Goal: Information Seeking & Learning: Learn about a topic

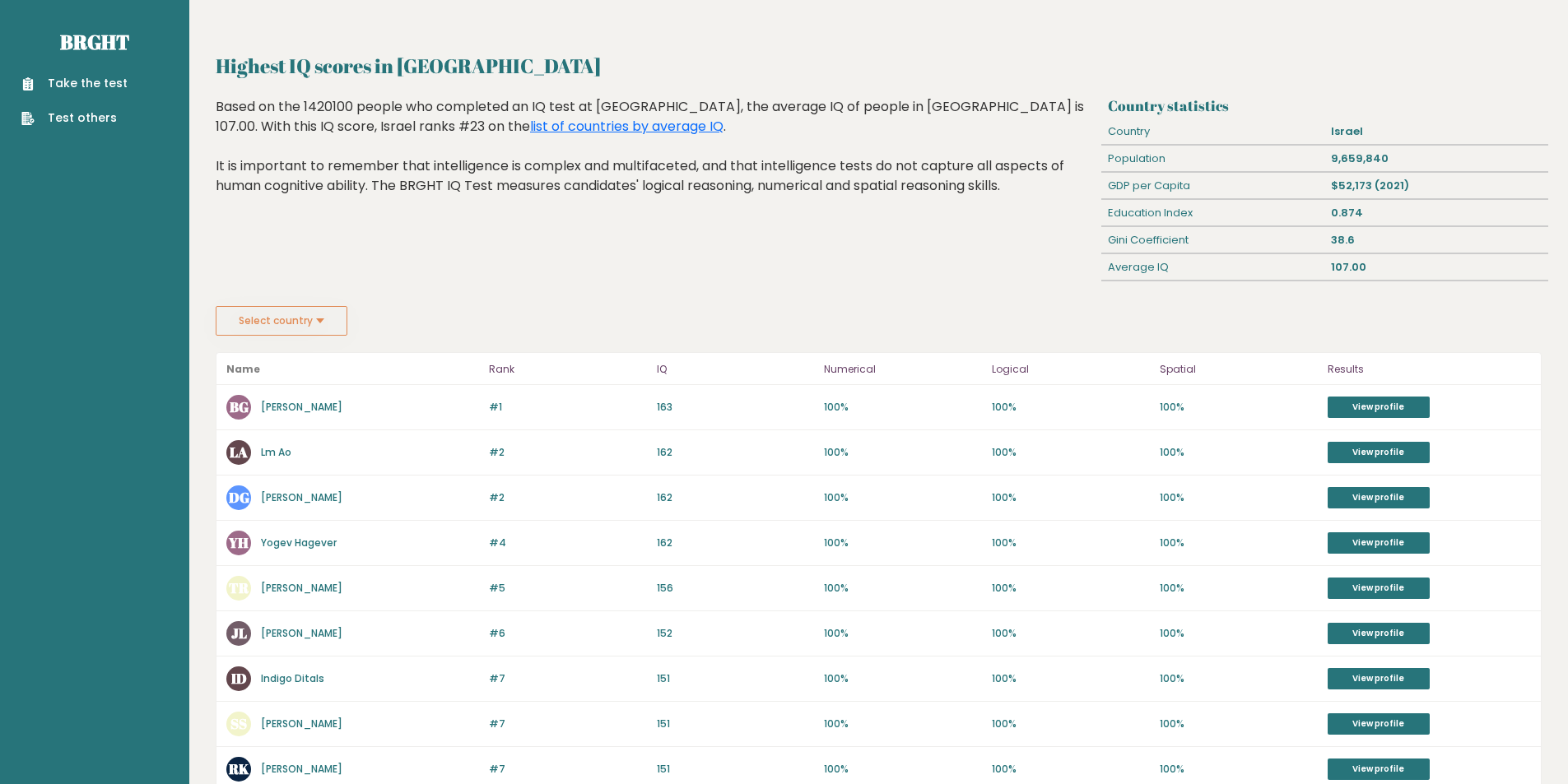
click at [274, 408] on link "Ben G" at bounding box center [301, 406] width 81 height 14
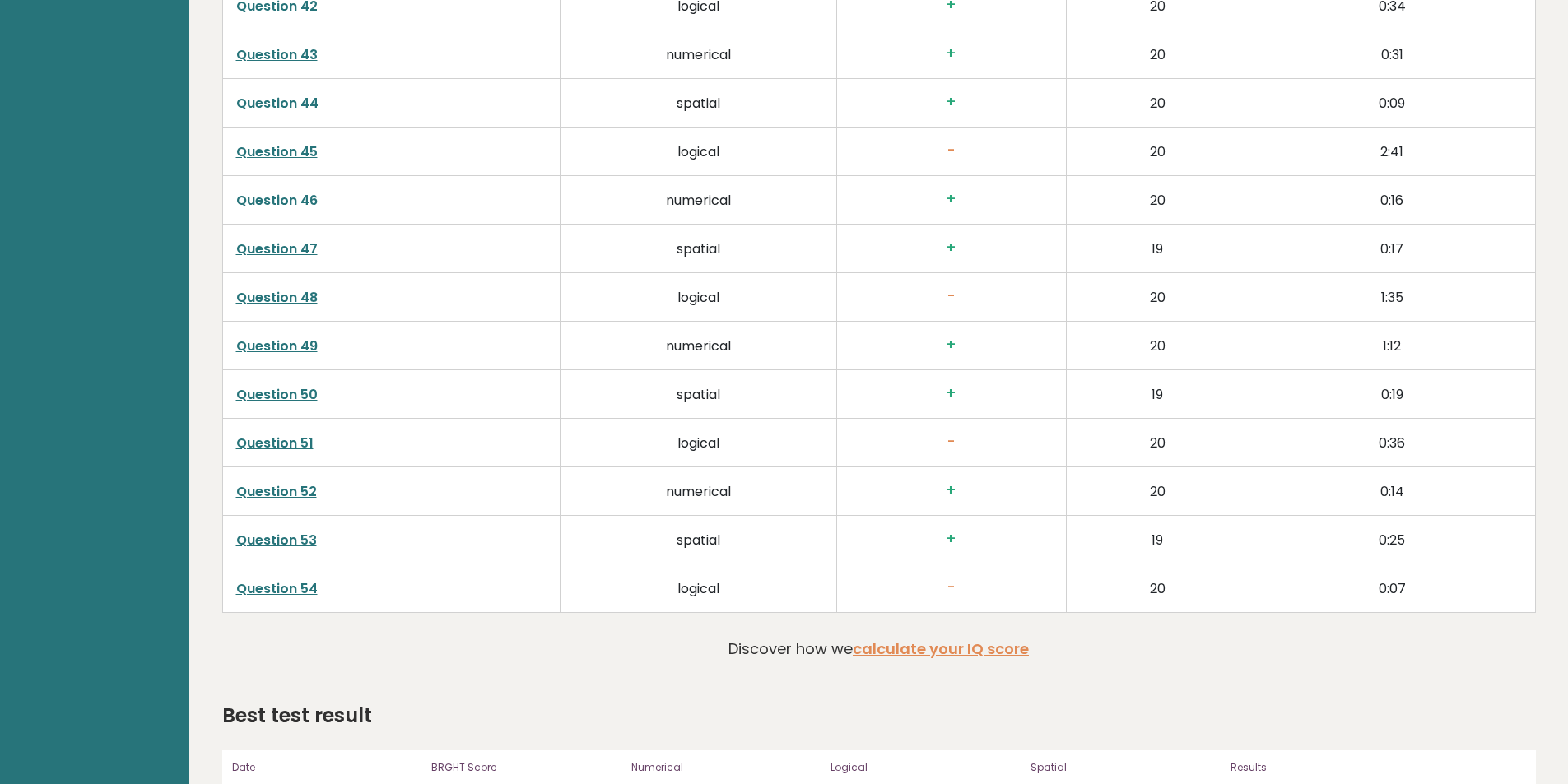
scroll to position [4627, 0]
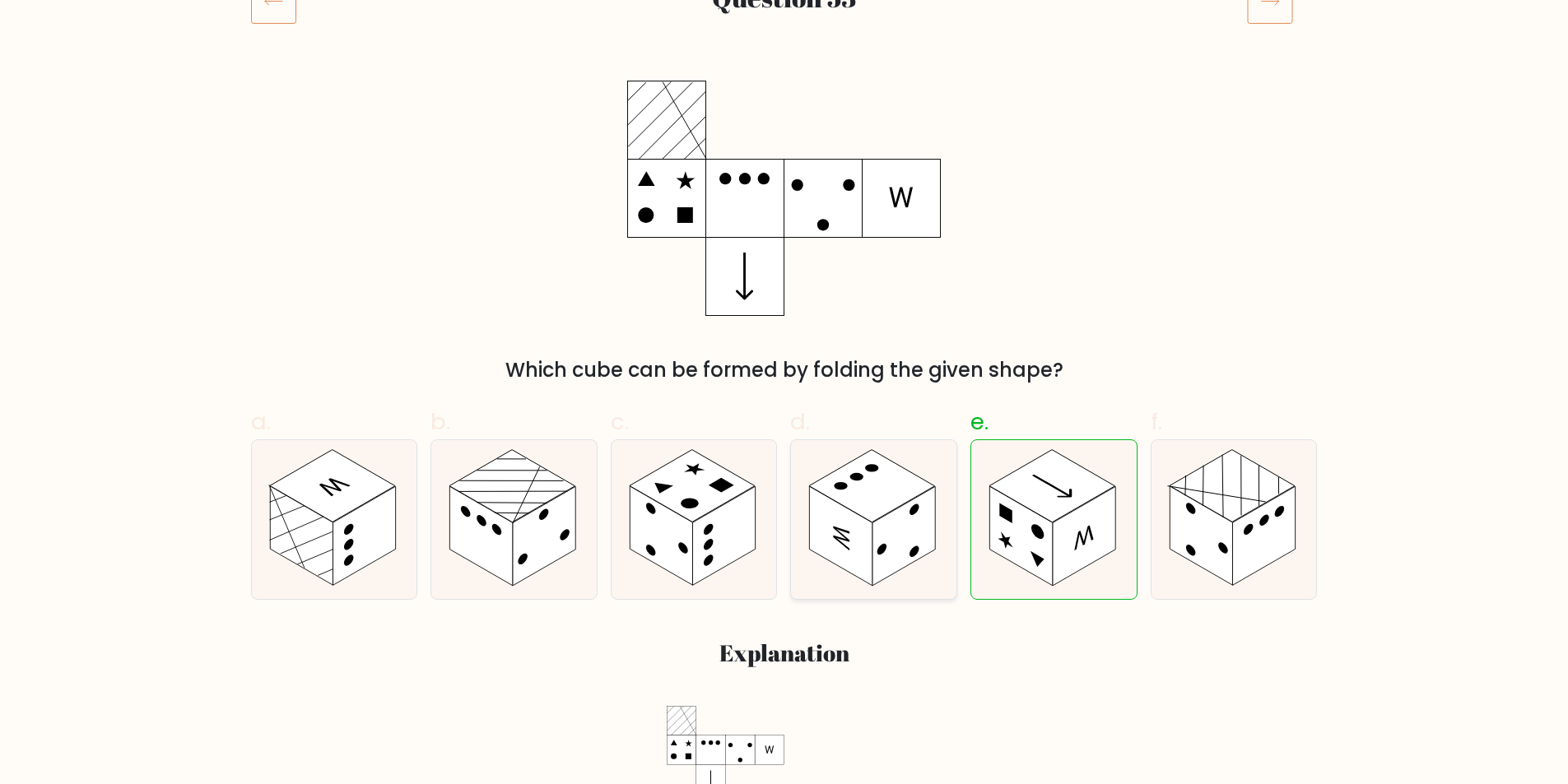
scroll to position [658, 0]
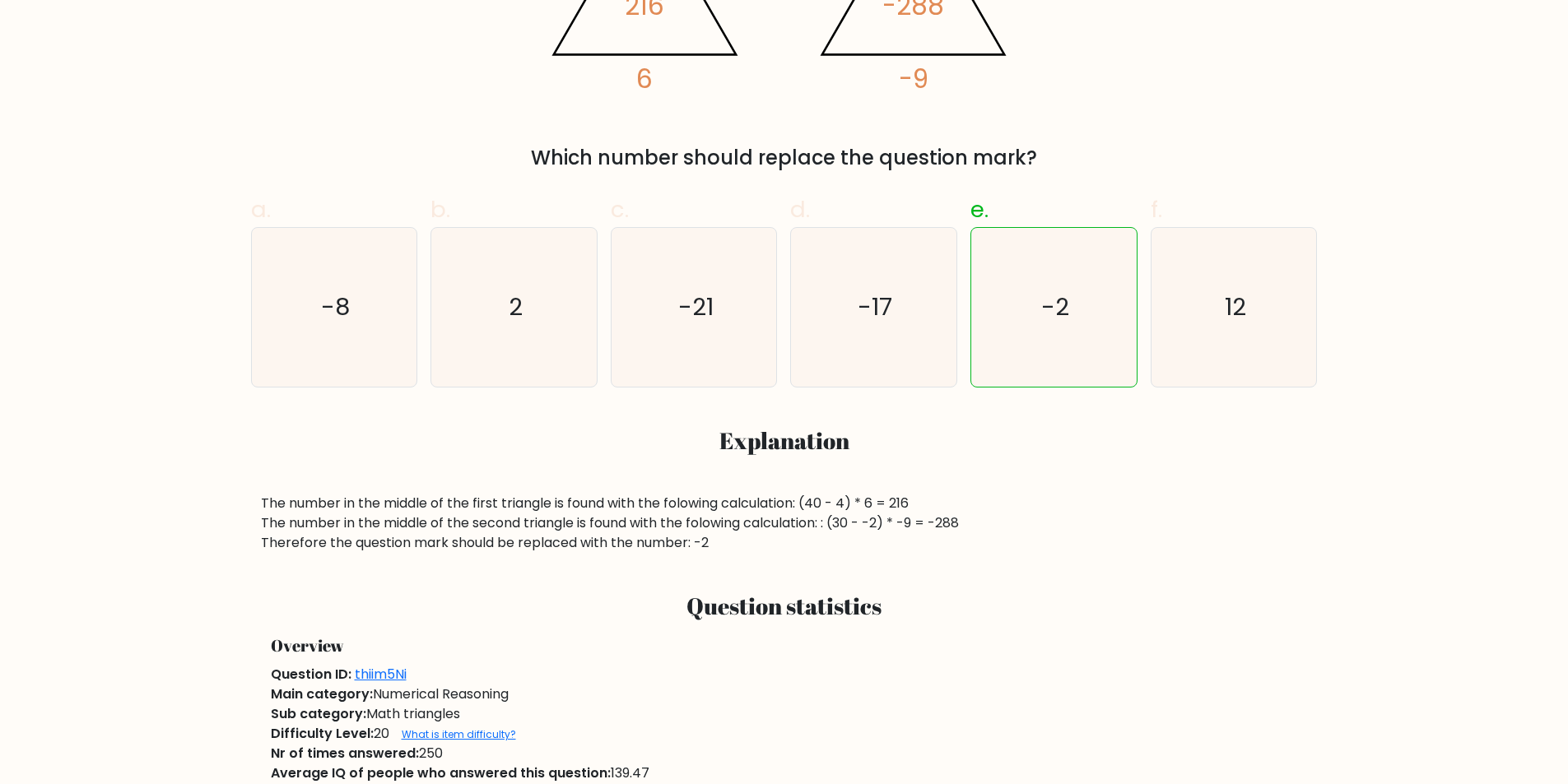
scroll to position [329, 0]
